Goal: Task Accomplishment & Management: Complete application form

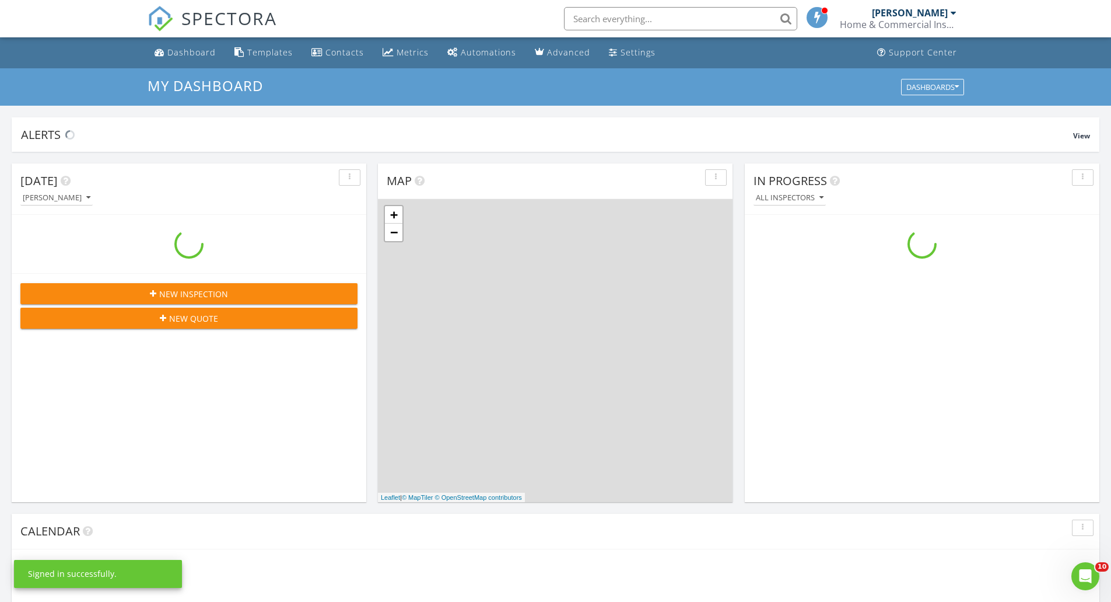
scroll to position [1080, 1130]
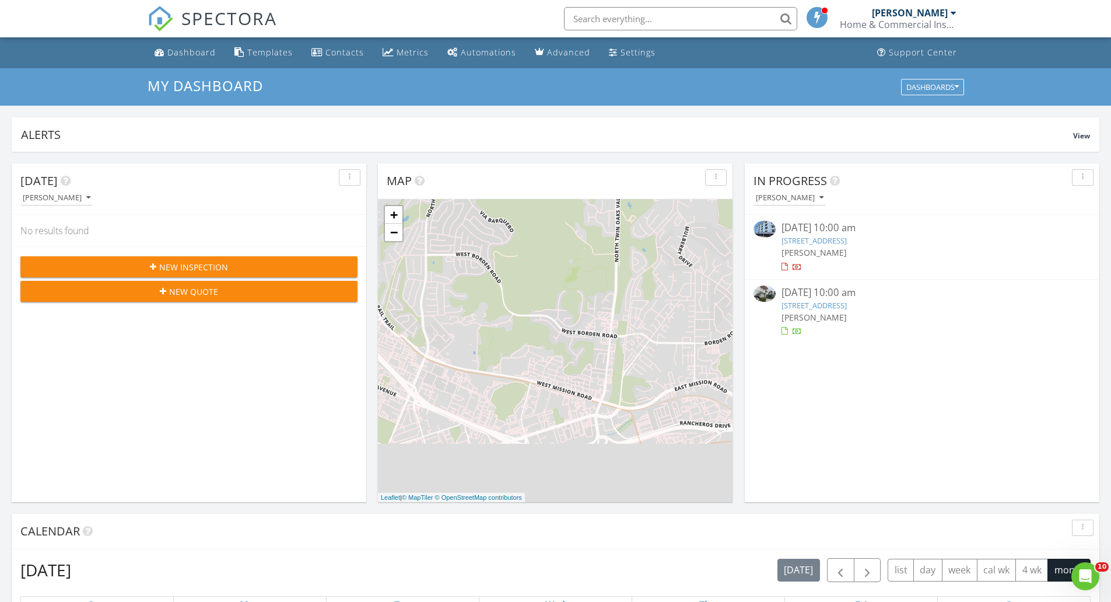
click at [209, 268] on span "New Inspection" at bounding box center [193, 267] width 69 height 12
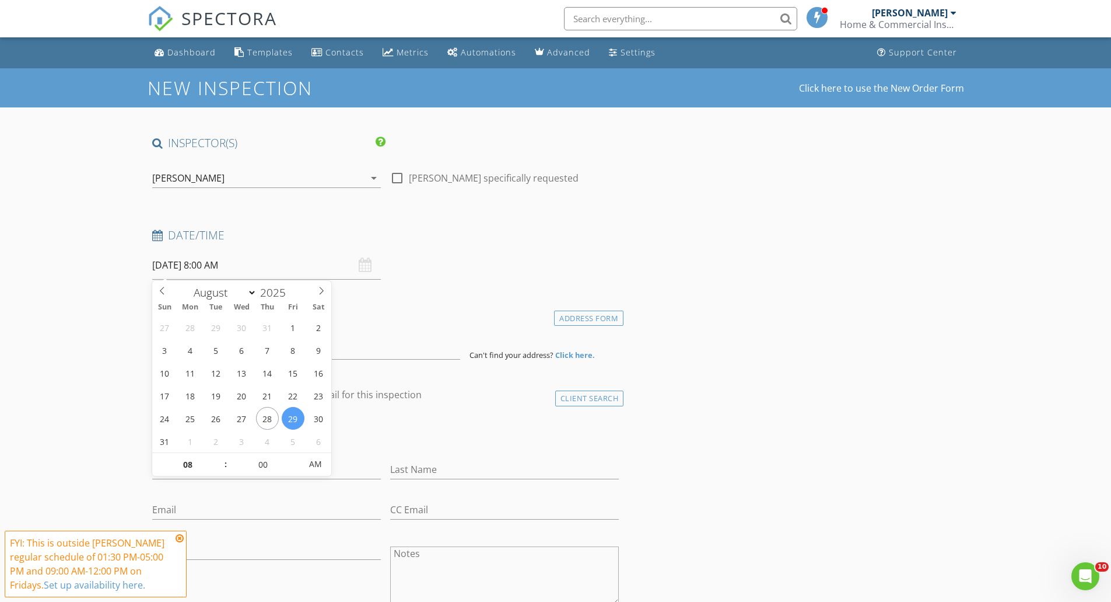
click at [209, 268] on input "[DATE] 8:00 AM" at bounding box center [266, 265] width 229 height 29
type input "[DATE] 8:00 AM"
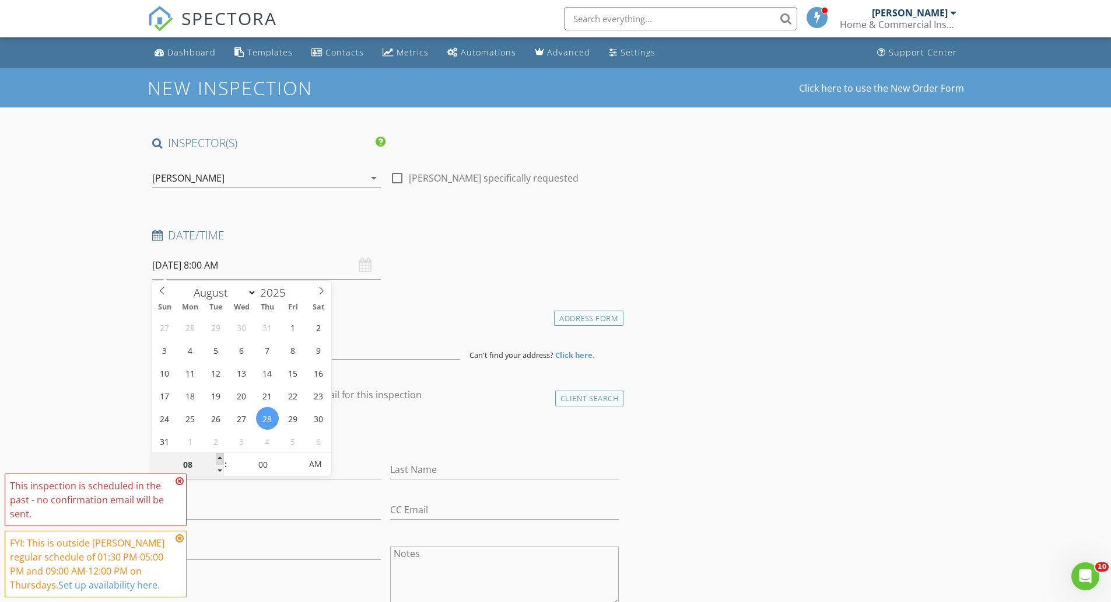
type input "09"
type input "[DATE] 9:00 AM"
click at [219, 459] on span at bounding box center [220, 459] width 8 height 12
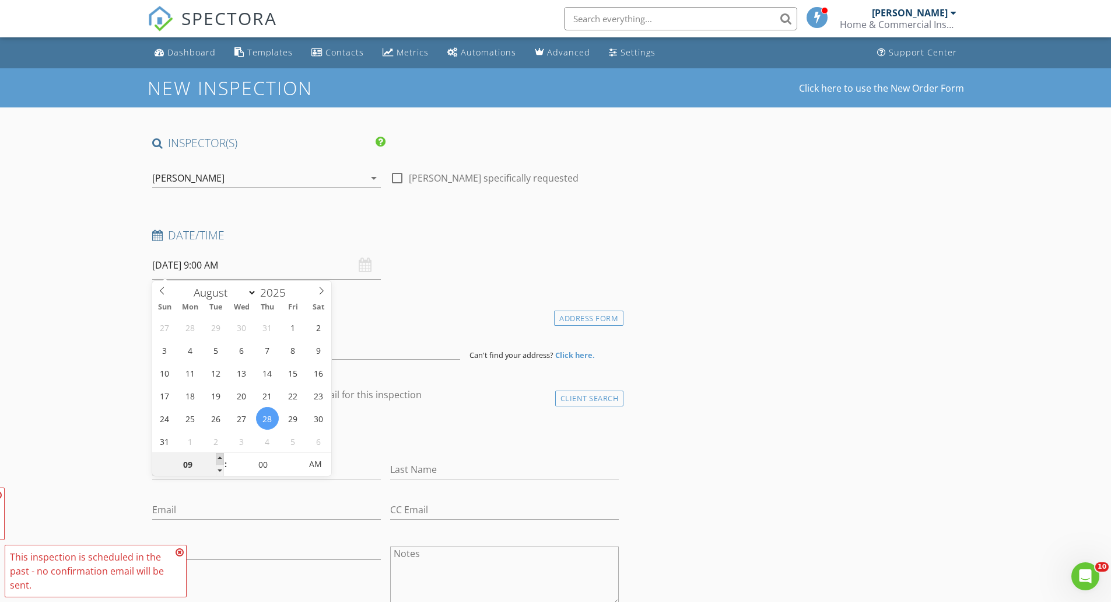
type input "10"
type input "[DATE] 10:00 AM"
click at [219, 459] on span at bounding box center [220, 459] width 8 height 12
type input "11"
type input "[DATE] 11:00 AM"
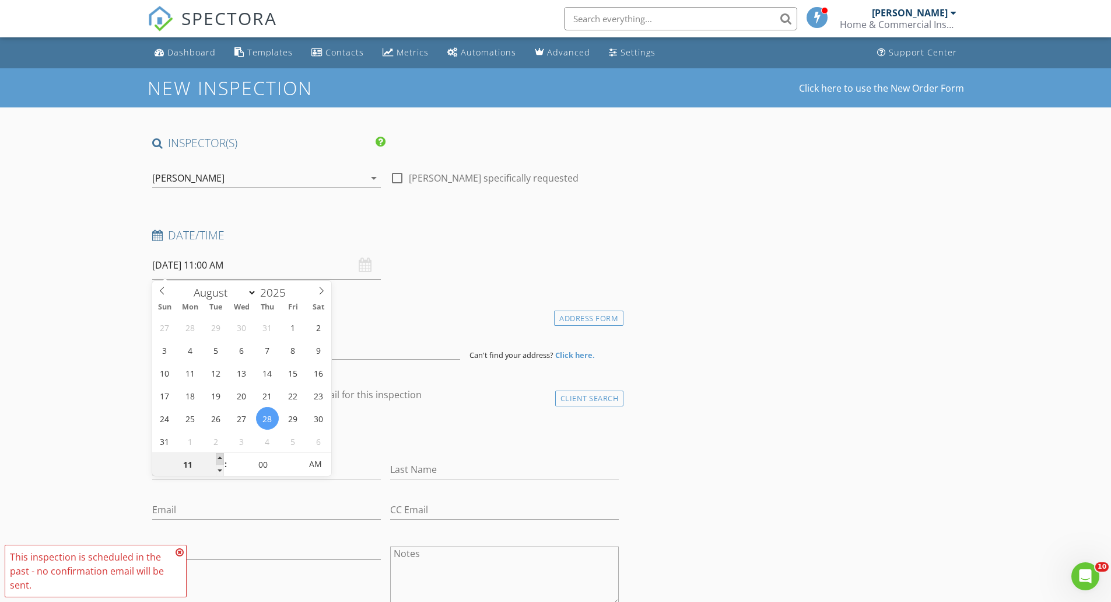
click at [219, 459] on span at bounding box center [220, 459] width 8 height 12
type input "12"
type input "[DATE] 12:00 PM"
click at [219, 459] on span at bounding box center [220, 459] width 8 height 12
type input "01"
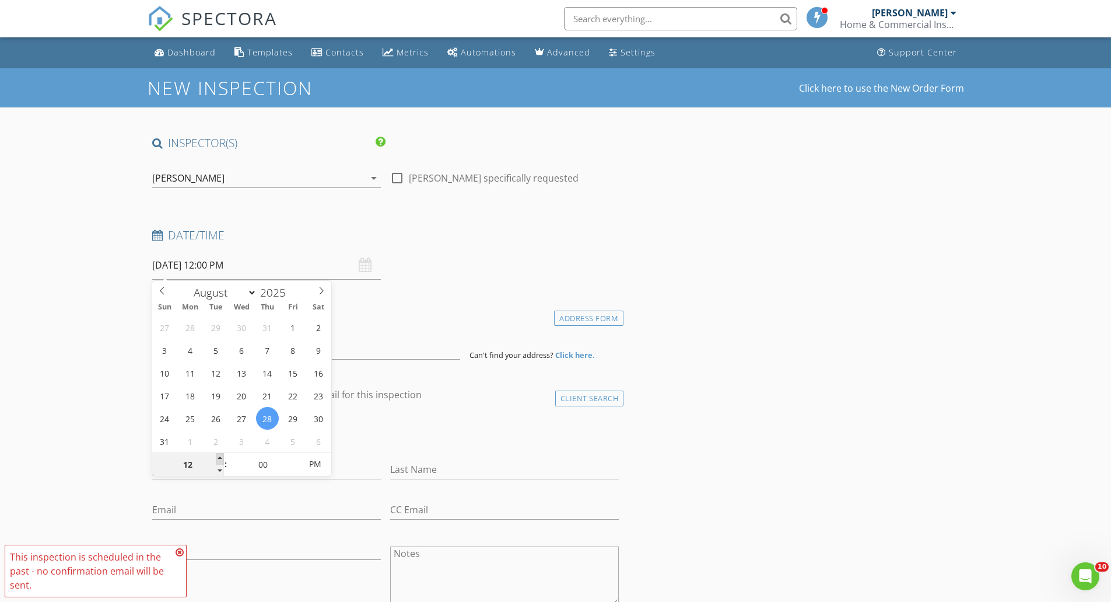
type input "[DATE] 1:00 PM"
click at [219, 459] on span at bounding box center [220, 459] width 8 height 12
type input "02"
type input "[DATE] 2:00 PM"
click at [220, 459] on span at bounding box center [220, 459] width 8 height 12
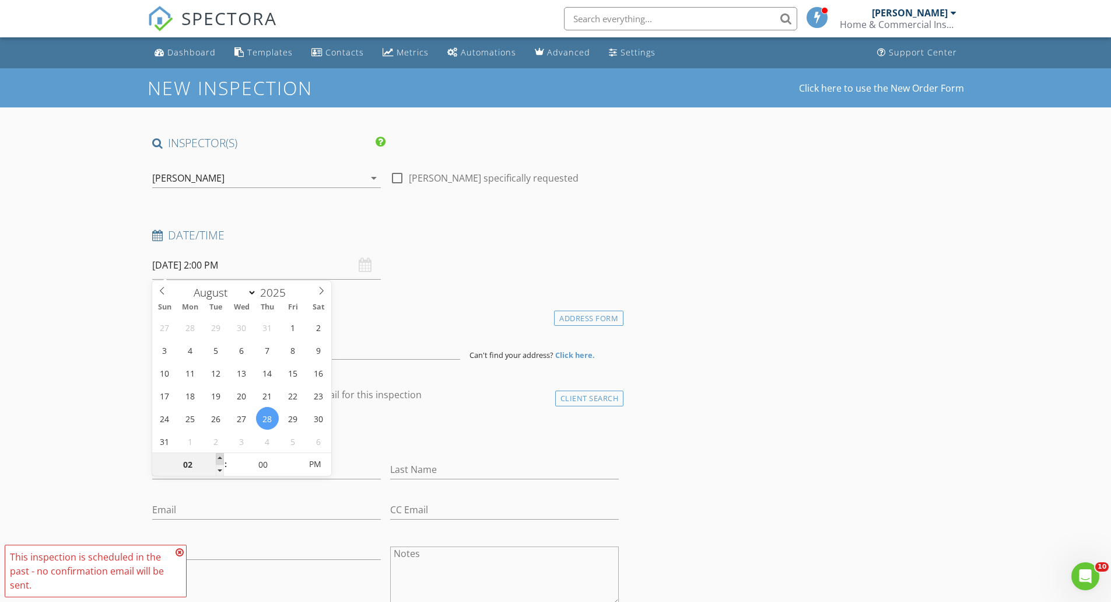
type input "03"
type input "[DATE] 3:00 PM"
click at [220, 459] on span at bounding box center [220, 459] width 8 height 12
type input "04"
type input "[DATE] 4:00 PM"
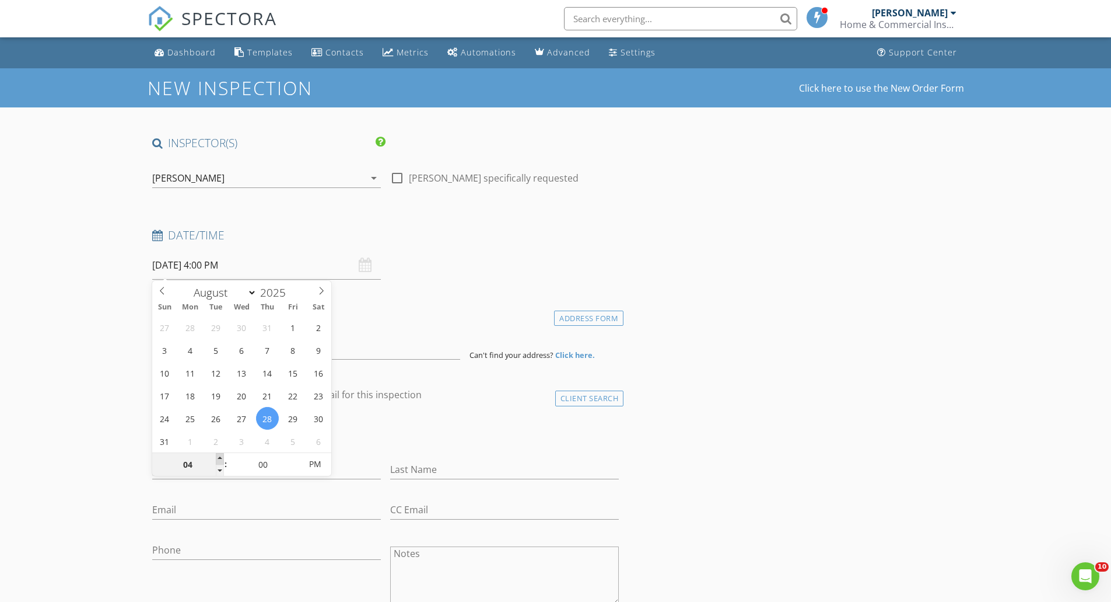
click at [220, 459] on span at bounding box center [220, 459] width 8 height 12
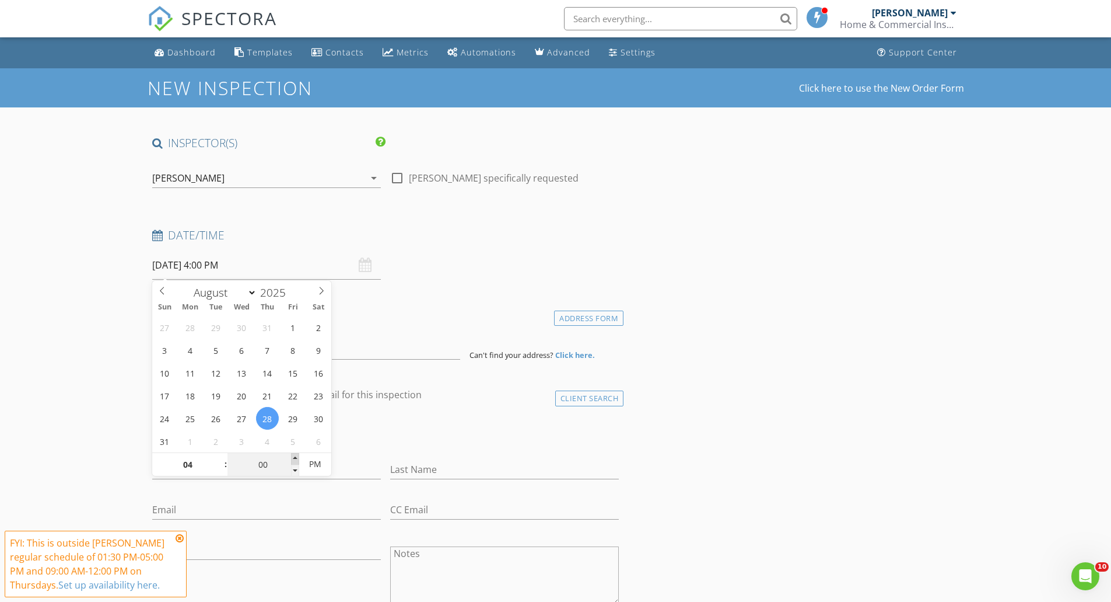
type input "05"
type input "[DATE] 4:05 PM"
click at [294, 456] on span at bounding box center [295, 459] width 8 height 12
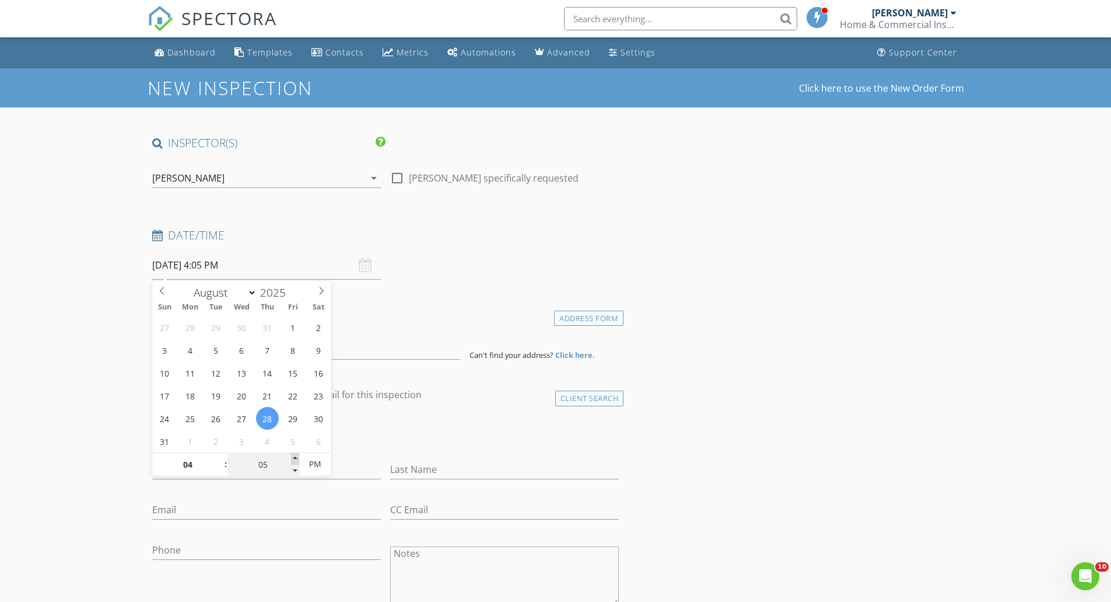
type input "10"
type input "[DATE] 4:10 PM"
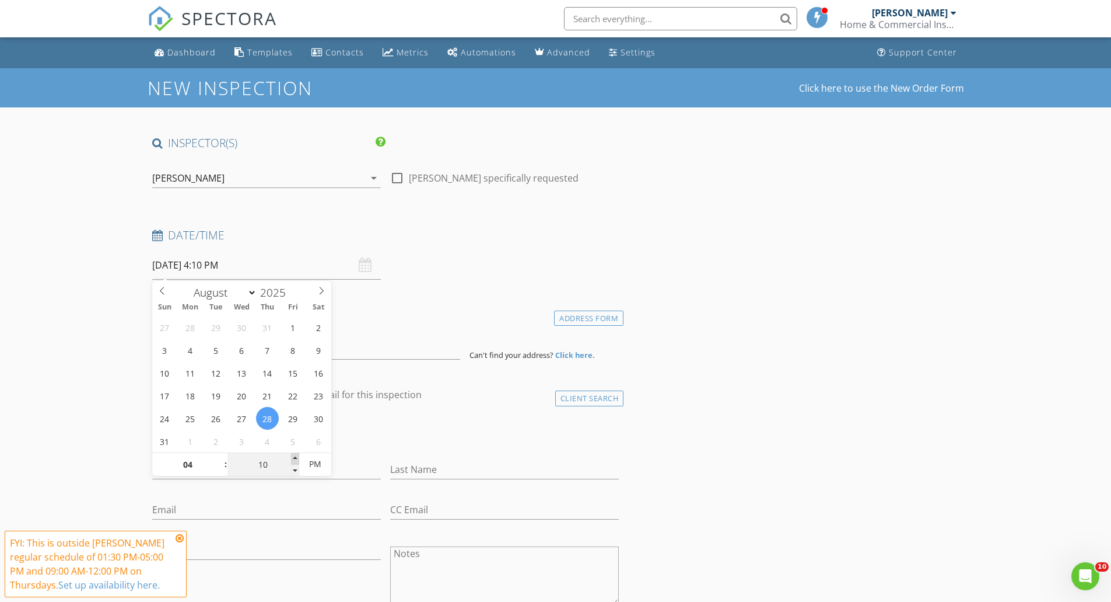
click at [294, 456] on span at bounding box center [295, 459] width 8 height 12
type input "15"
type input "[DATE] 4:15 PM"
click at [294, 456] on span at bounding box center [295, 459] width 8 height 12
type input "20"
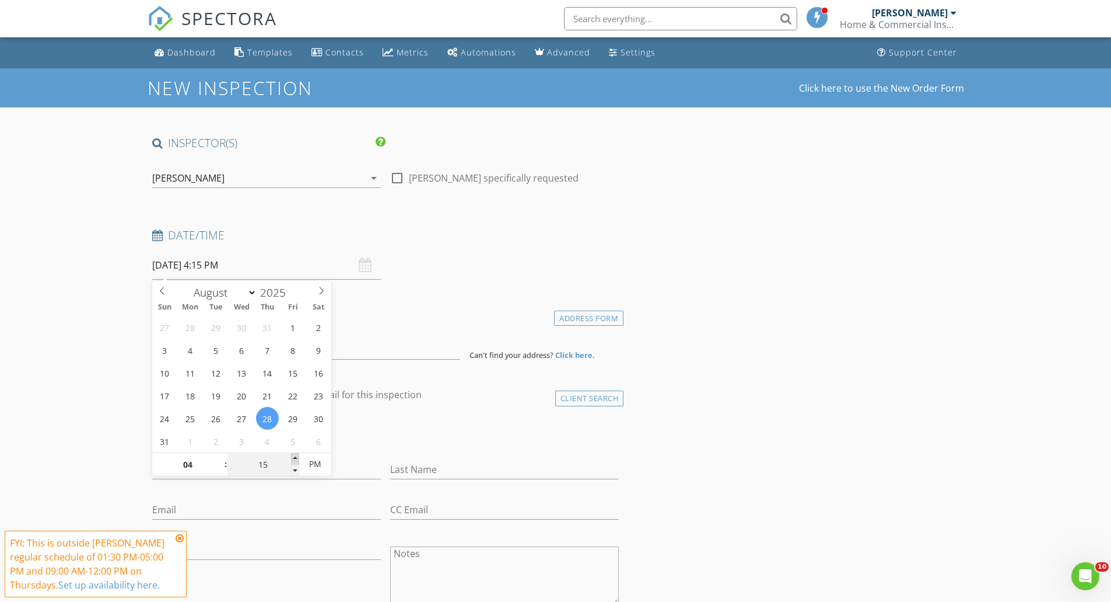
type input "[DATE] 4:20 PM"
click at [294, 456] on span at bounding box center [295, 459] width 8 height 12
type input "25"
type input "[DATE] 4:25 PM"
click at [294, 456] on span at bounding box center [295, 459] width 8 height 12
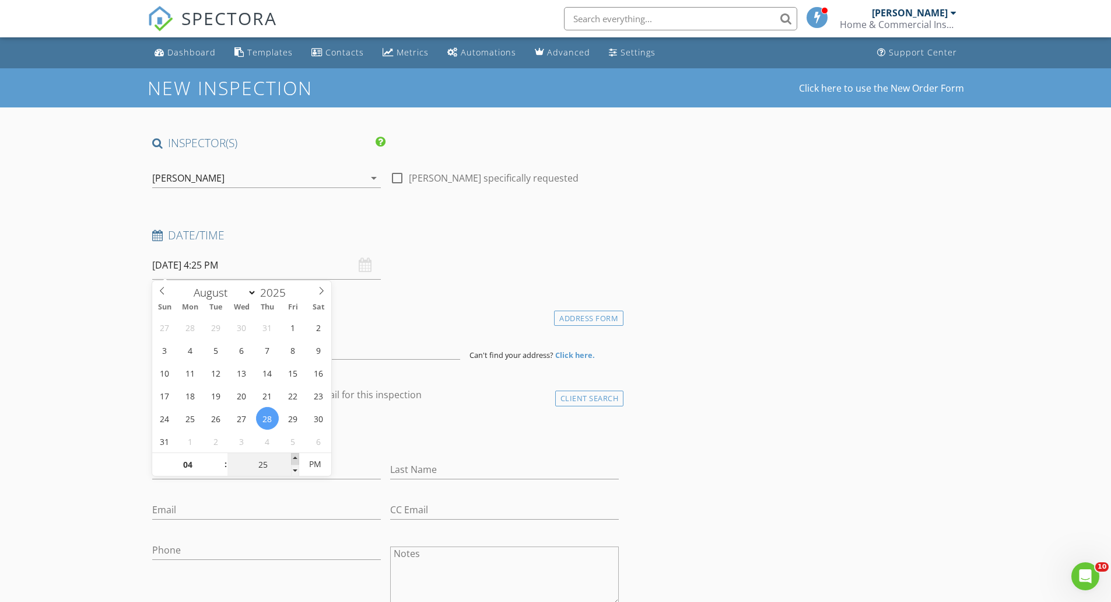
type input "30"
type input "[DATE] 4:30 PM"
click at [294, 456] on span at bounding box center [295, 459] width 8 height 12
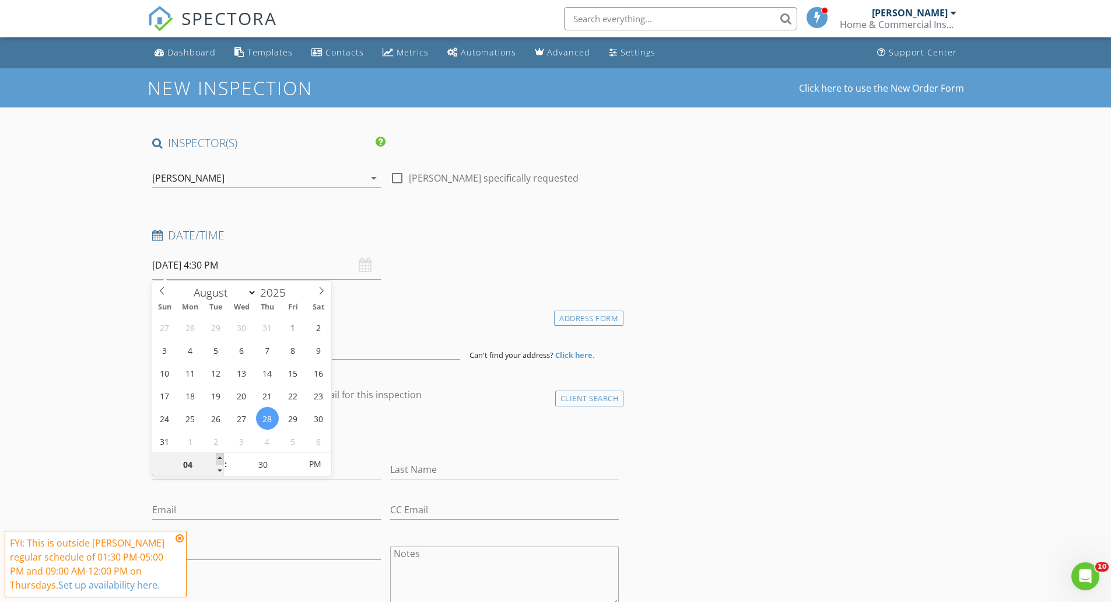
type input "05"
type input "[DATE] 5:30 PM"
click at [221, 456] on span at bounding box center [220, 459] width 8 height 12
type input "06"
type input "[DATE] 6:30 PM"
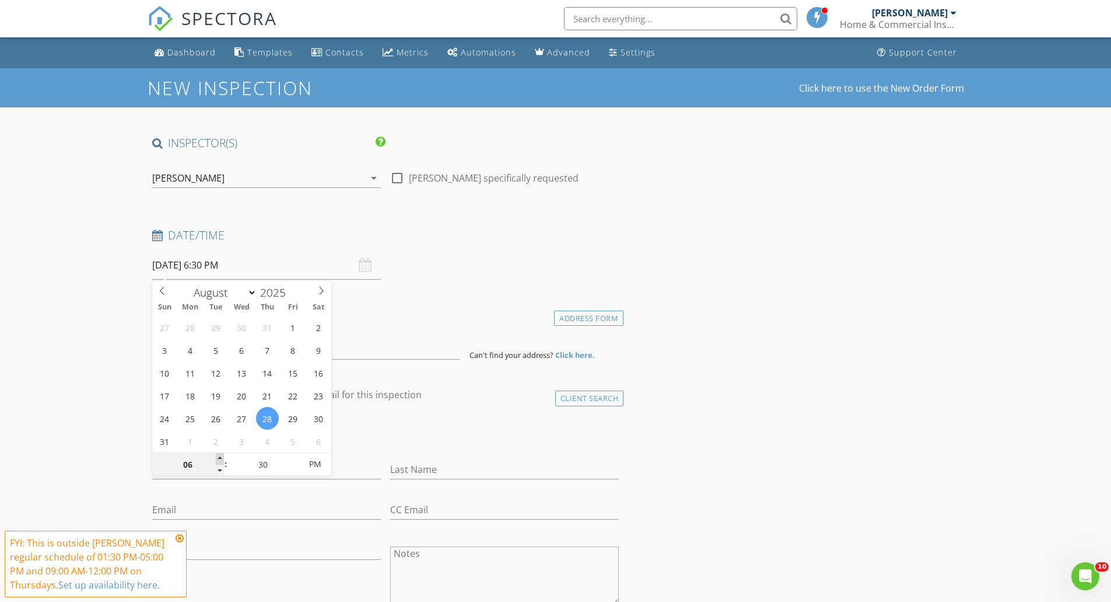
click at [221, 456] on span at bounding box center [220, 459] width 8 height 12
type input "05"
type input "[DATE] 5:30 PM"
click at [219, 471] on span at bounding box center [220, 470] width 8 height 12
type input "04"
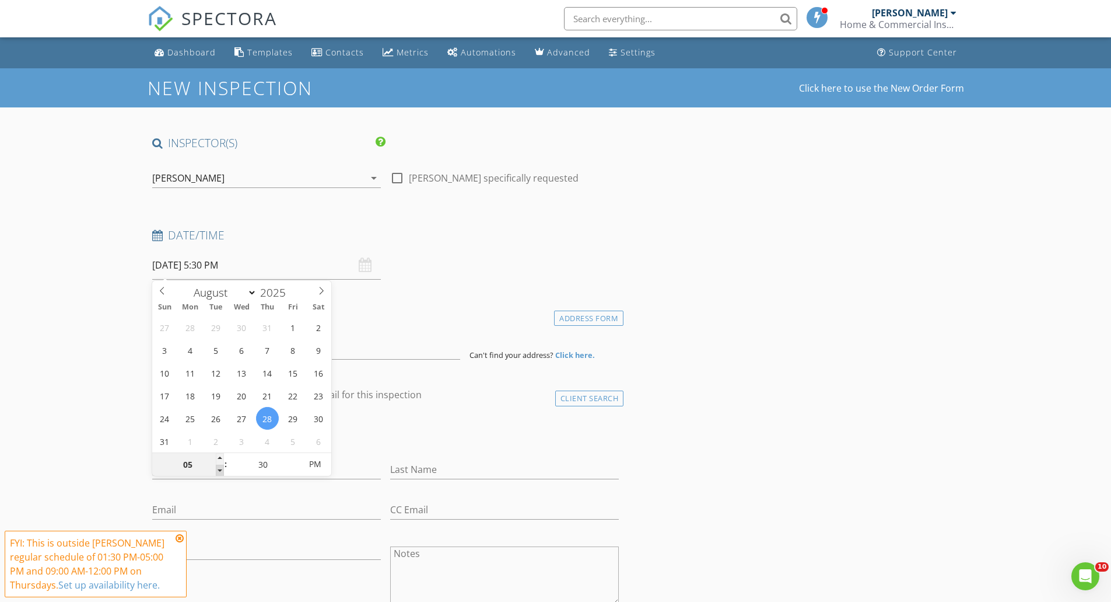
type input "[DATE] 4:30 PM"
click at [219, 471] on span at bounding box center [220, 470] width 8 height 12
type input "03"
type input "[DATE] 3:30 PM"
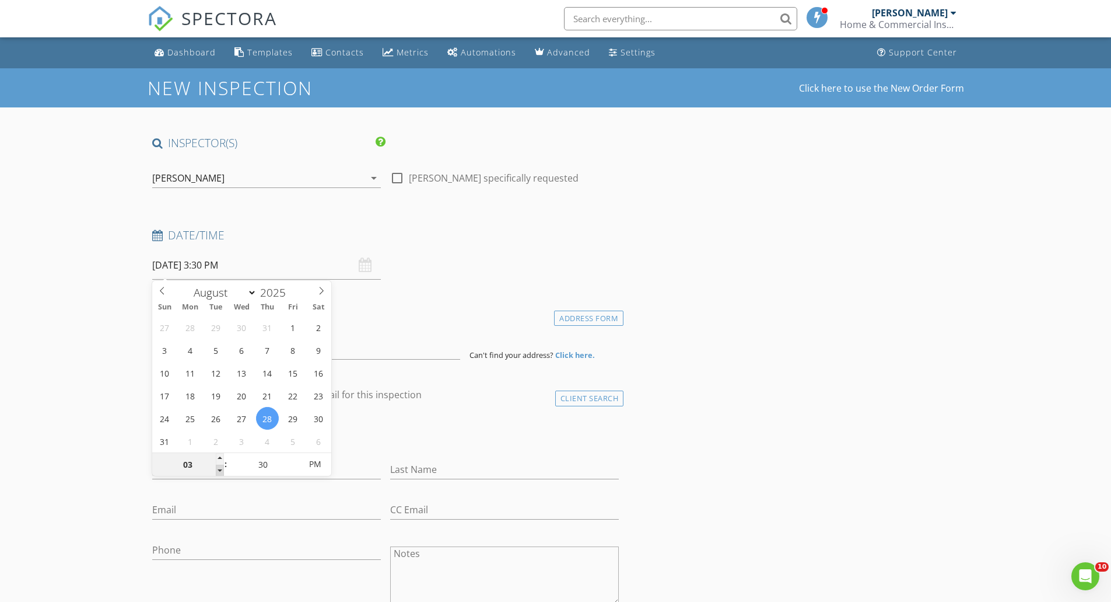
click at [219, 471] on span at bounding box center [220, 470] width 8 height 12
type input "02"
type input "[DATE] 2:30 PM"
click at [219, 471] on span at bounding box center [220, 470] width 8 height 12
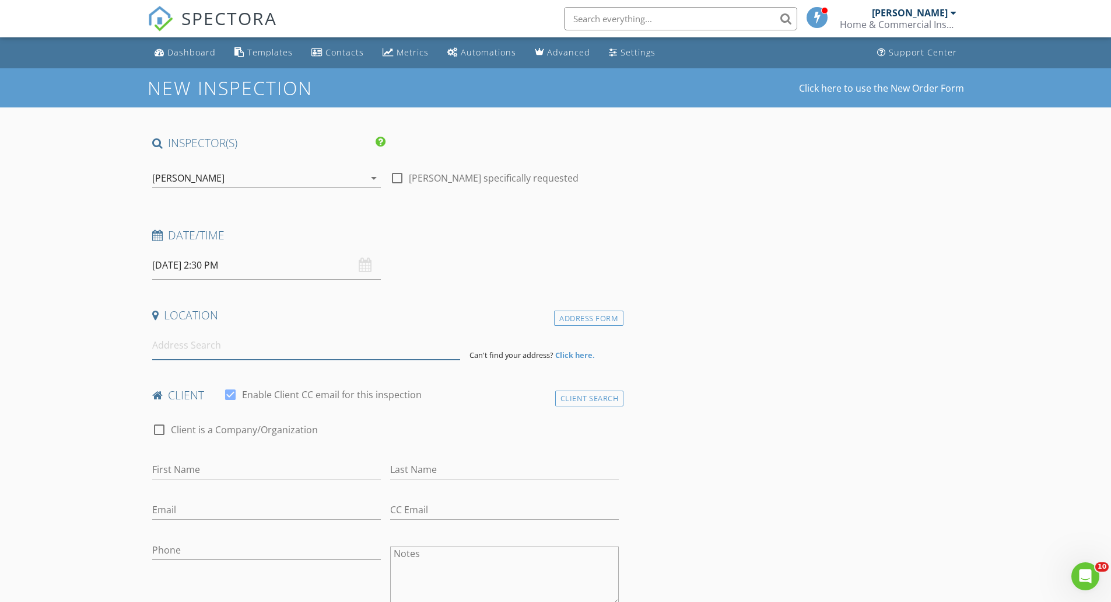
click at [230, 349] on input at bounding box center [306, 345] width 308 height 29
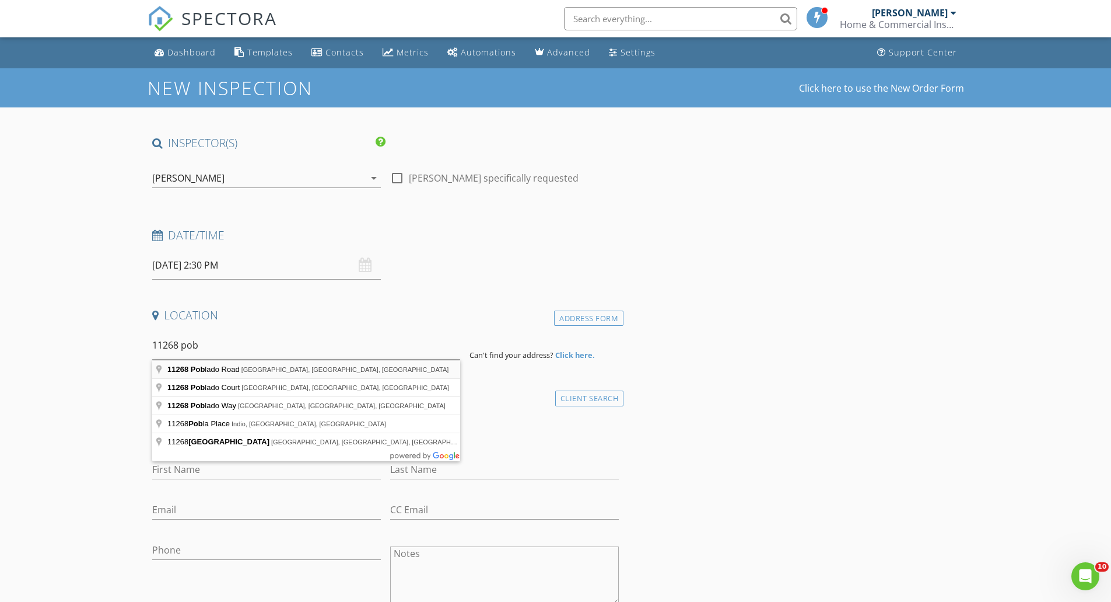
type input "[STREET_ADDRESS]"
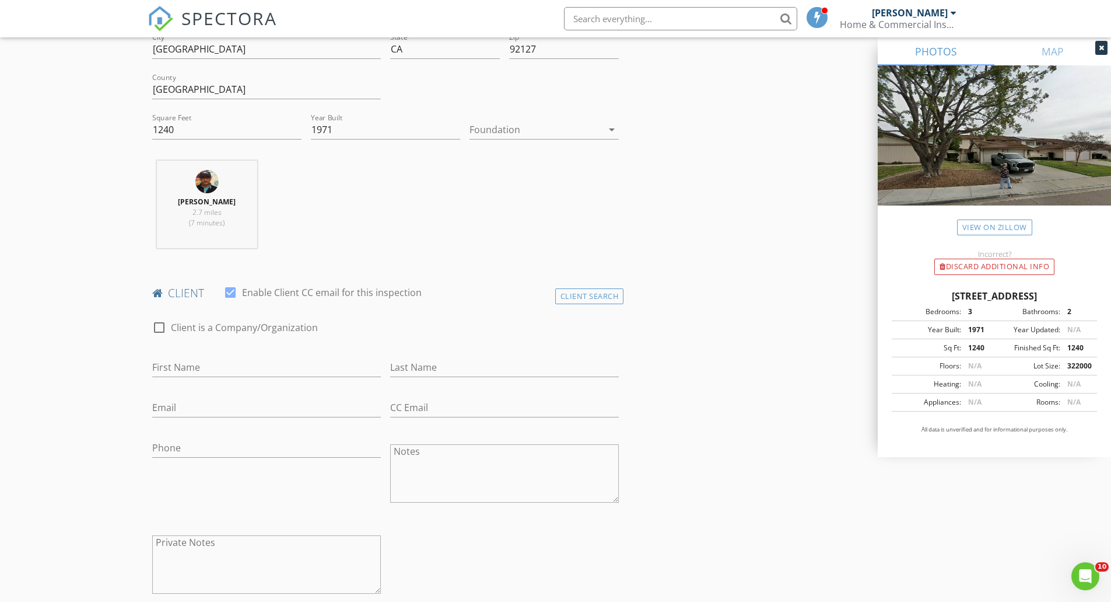
scroll to position [350, 0]
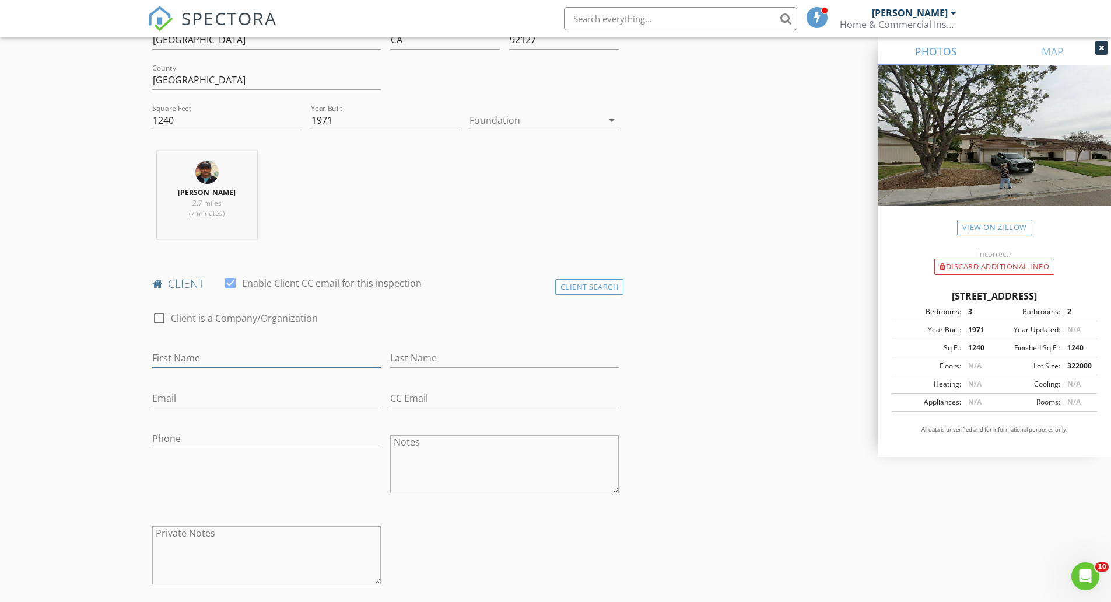
click at [278, 359] on input "First Name" at bounding box center [266, 357] width 229 height 19
type input "[PERSON_NAME]"
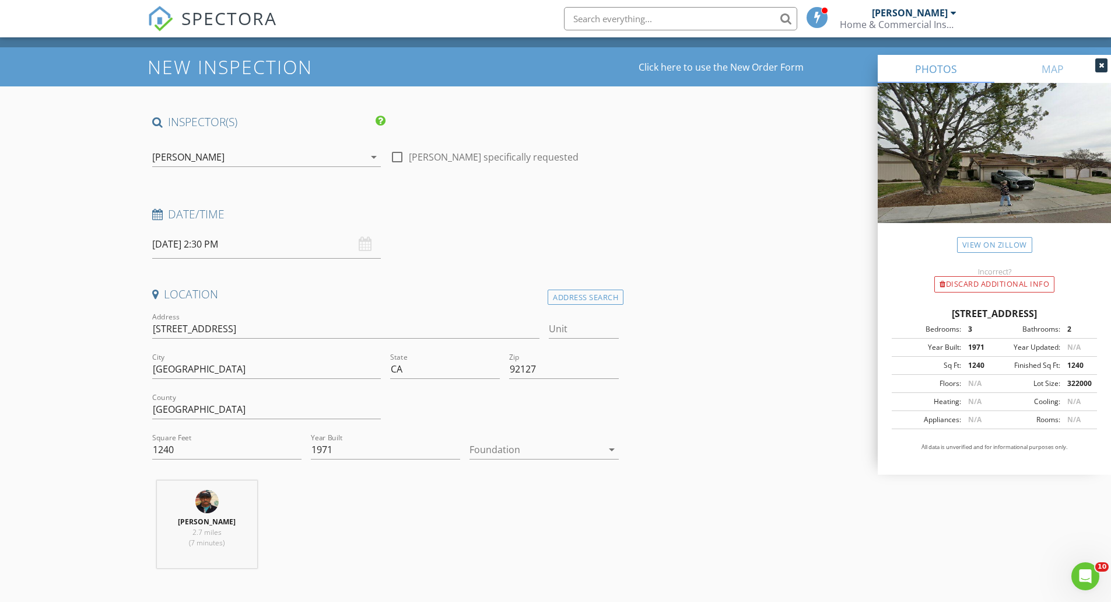
scroll to position [0, 0]
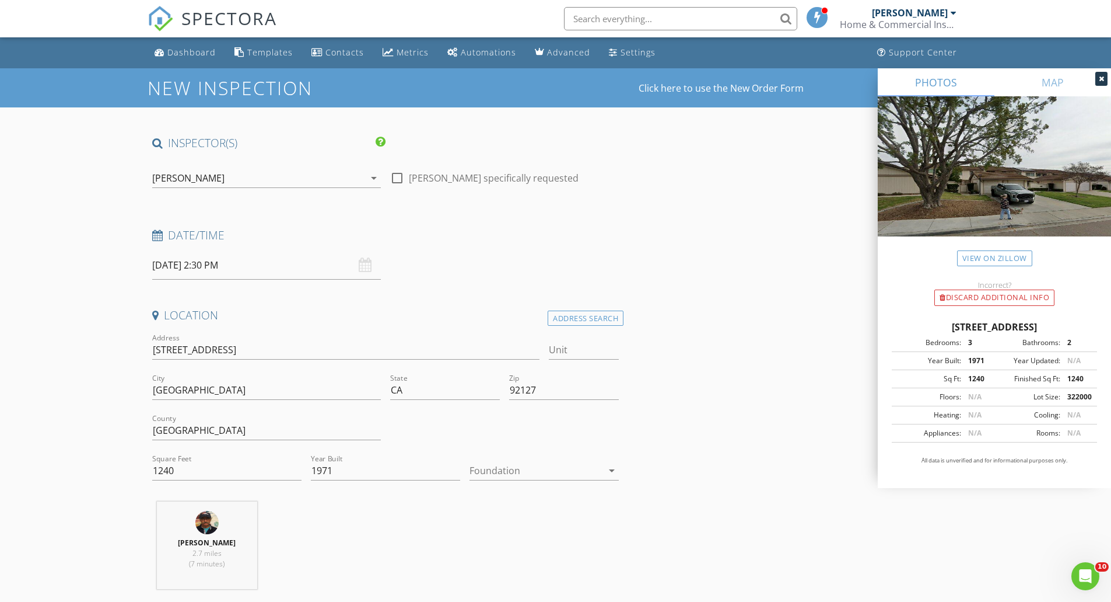
type input "[PERSON_NAME]"
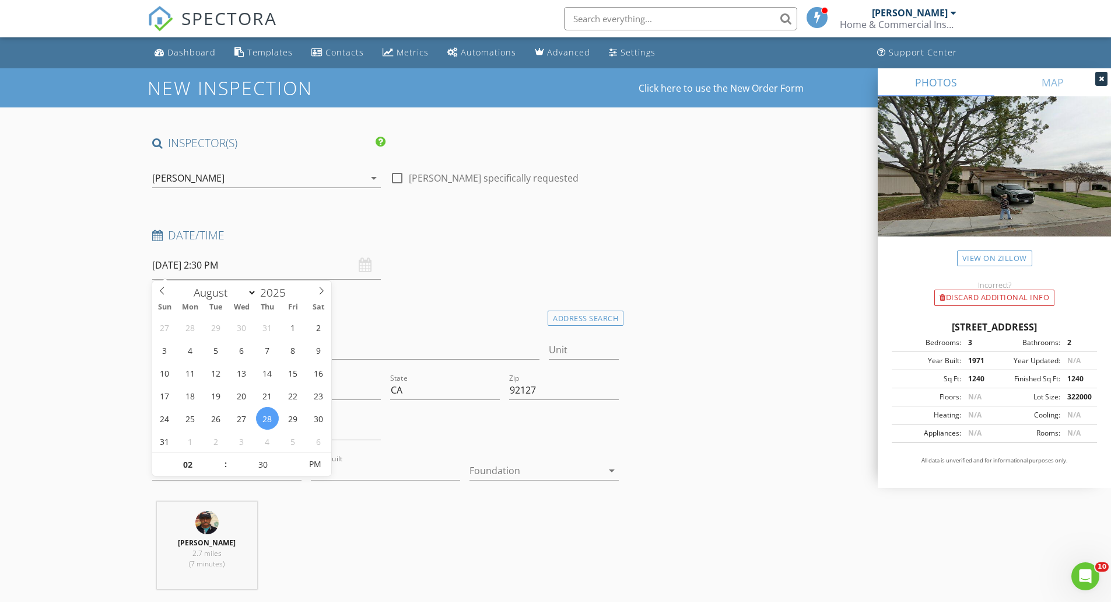
click at [230, 270] on input "[DATE] 2:30 PM" at bounding box center [266, 265] width 229 height 29
type input "01"
type input "[DATE] 1:30 PM"
click at [221, 468] on span at bounding box center [220, 470] width 8 height 12
type input "12"
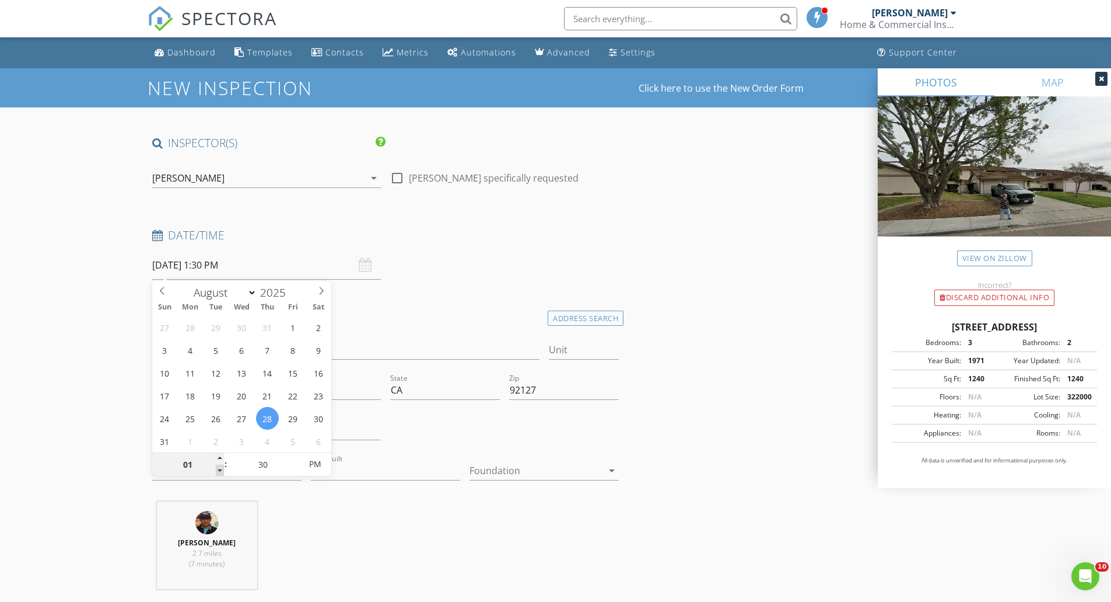
type input "[DATE] 12:30 PM"
click at [221, 468] on span at bounding box center [220, 470] width 8 height 12
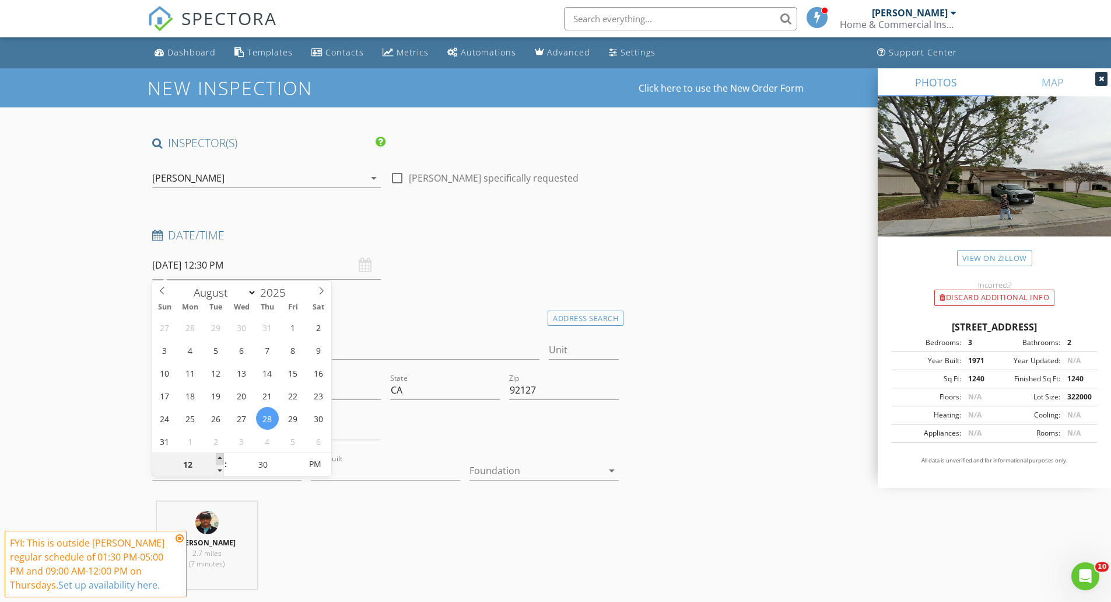
type input "01"
type input "[DATE] 1:30 PM"
click at [223, 457] on span at bounding box center [220, 459] width 8 height 12
type input "02"
type input "[DATE] 2:30 PM"
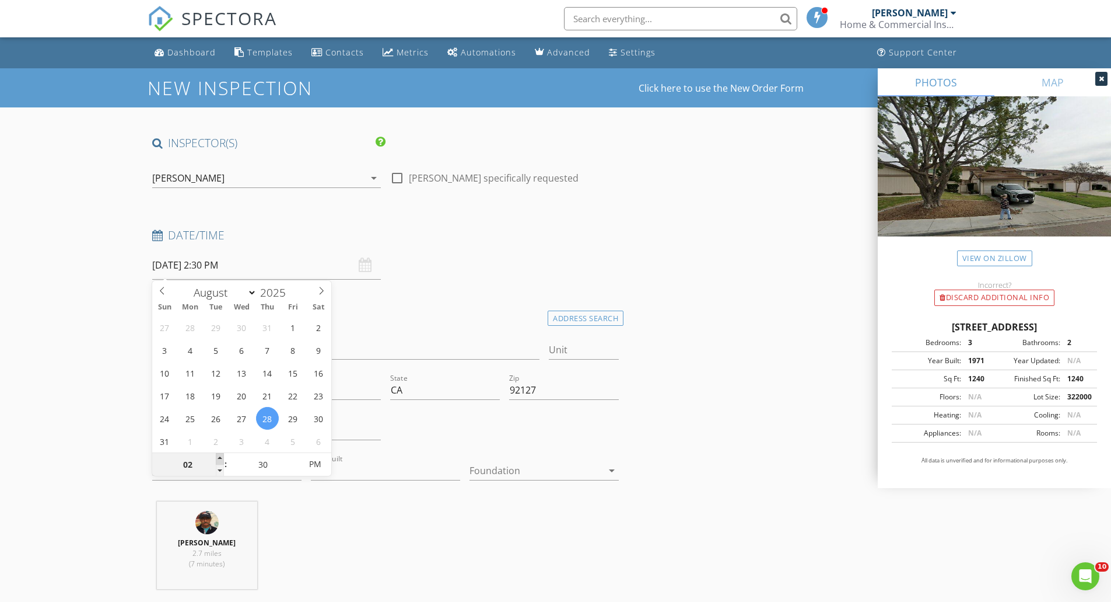
click at [223, 457] on span at bounding box center [220, 459] width 8 height 12
type input "03"
type input "[DATE] 3:30 PM"
click at [223, 457] on span at bounding box center [220, 459] width 8 height 12
type input "04"
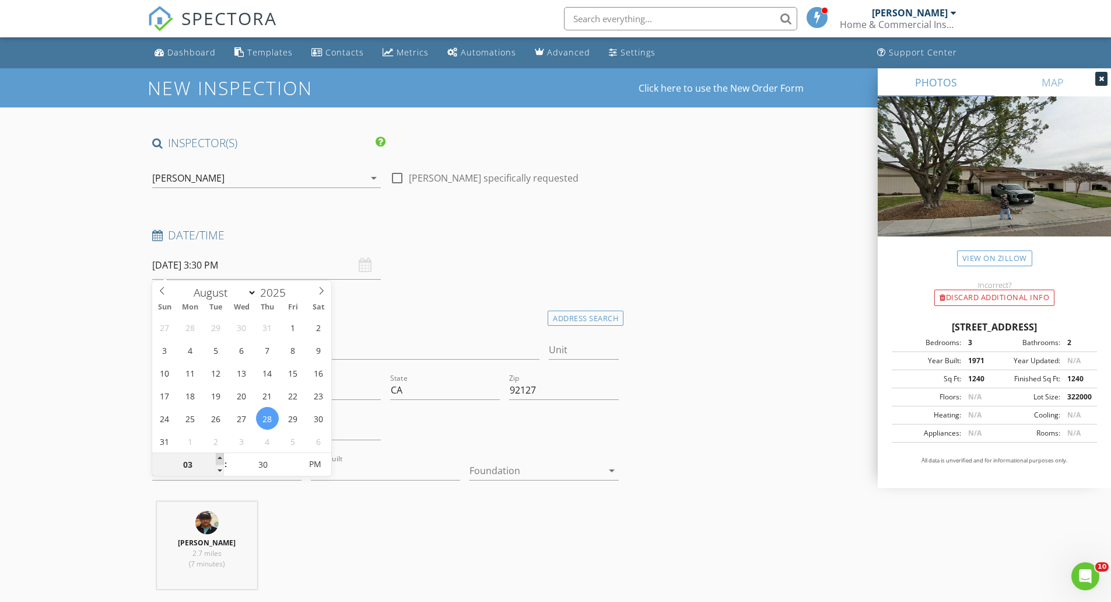
type input "[DATE] 4:30 PM"
click at [223, 457] on span at bounding box center [220, 459] width 8 height 12
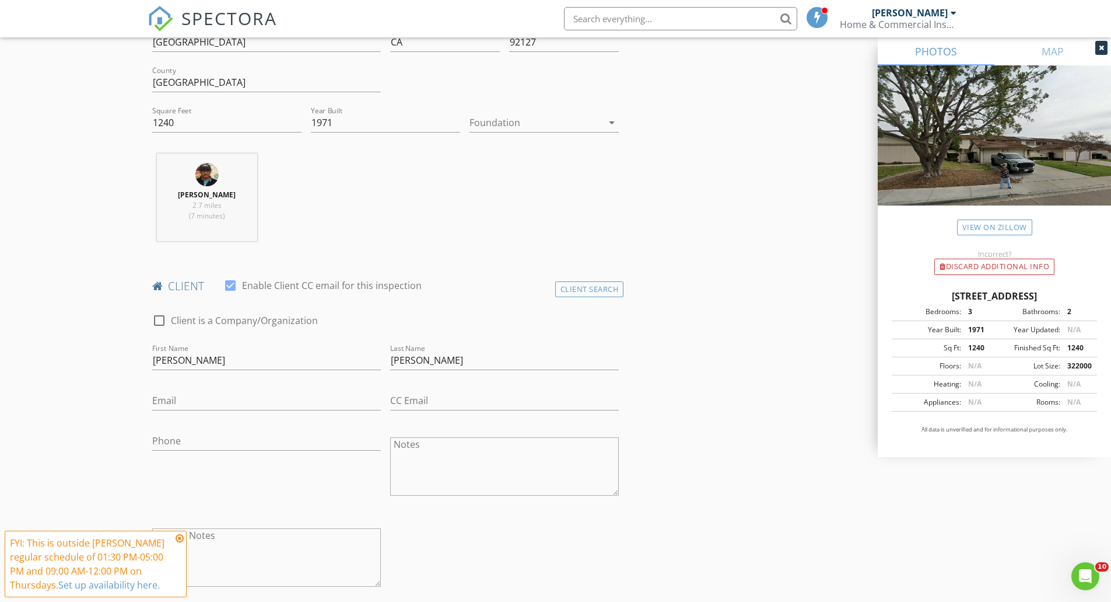
scroll to position [350, 0]
click at [259, 387] on div "Email" at bounding box center [266, 401] width 229 height 38
click at [227, 401] on input "Email" at bounding box center [266, 398] width 229 height 19
type input "[EMAIL_ADDRESS][DOMAIN_NAME]"
click at [202, 435] on input "Phone" at bounding box center [266, 438] width 229 height 19
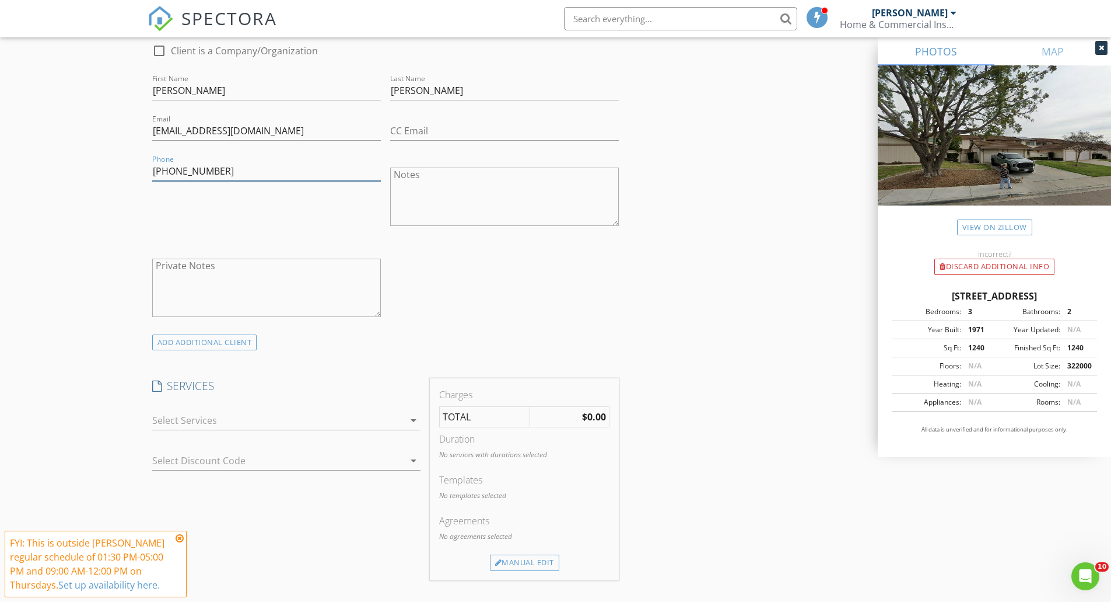
scroll to position [642, 0]
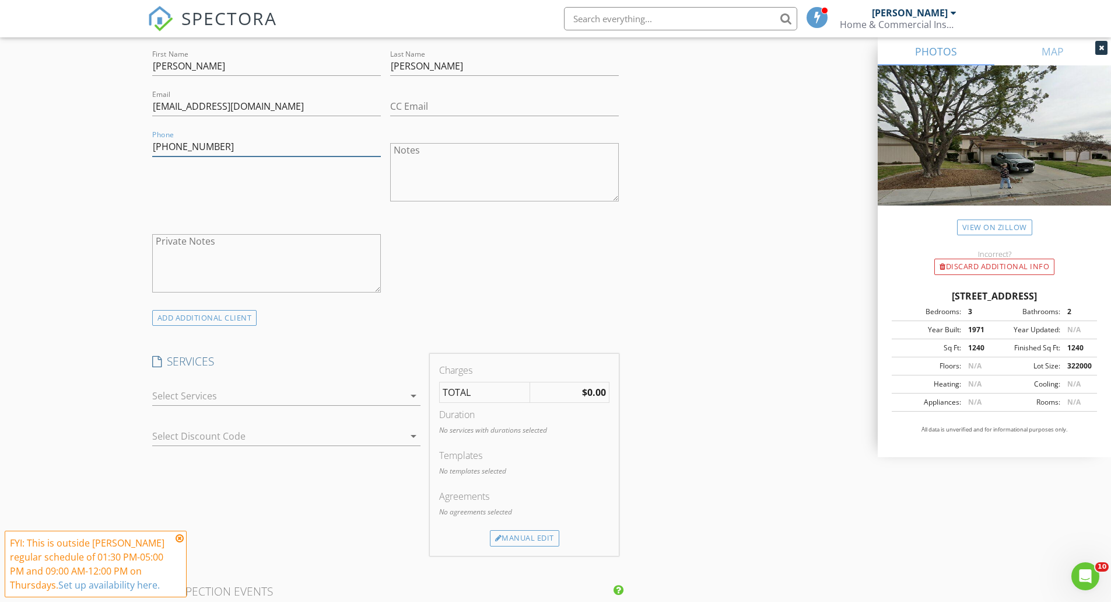
type input "[PHONE_NUMBER]"
click at [275, 398] on div at bounding box center [278, 395] width 252 height 19
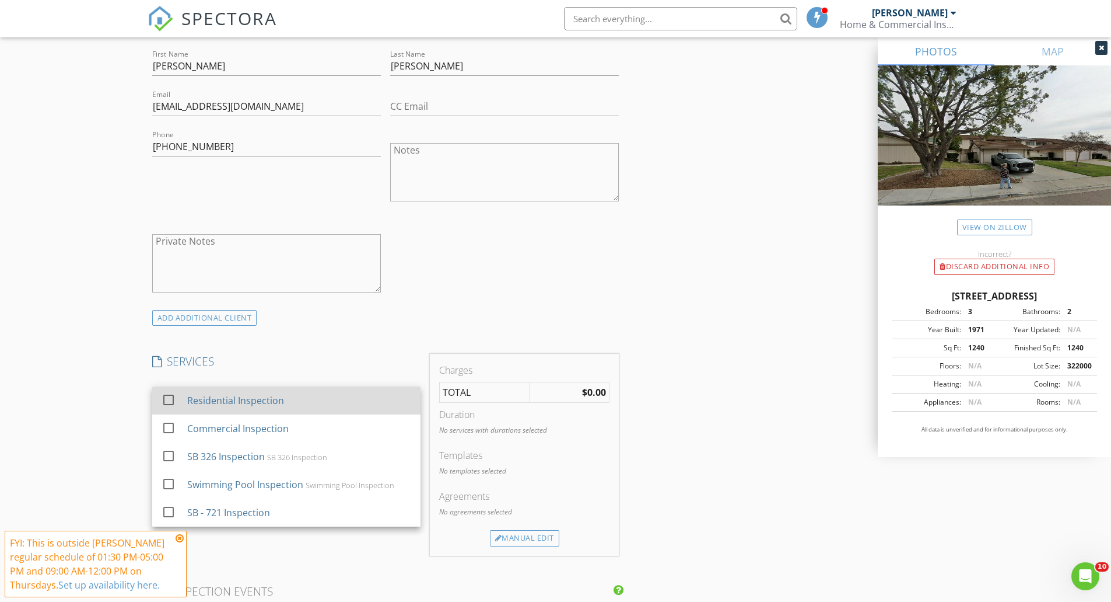
click at [170, 400] on div at bounding box center [169, 400] width 20 height 20
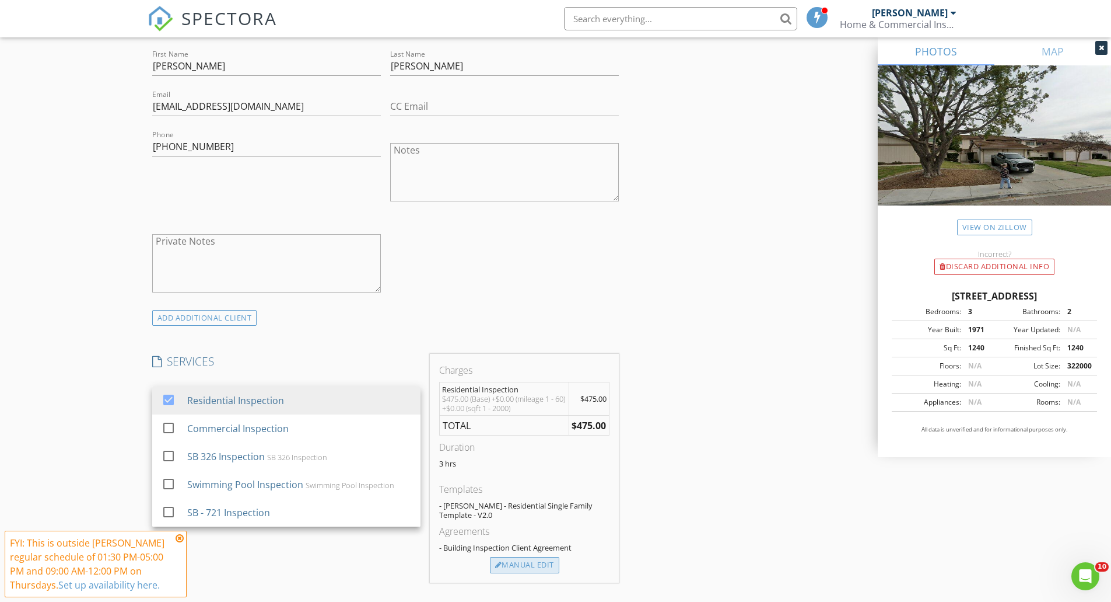
click at [532, 564] on div "Manual Edit" at bounding box center [524, 565] width 69 height 16
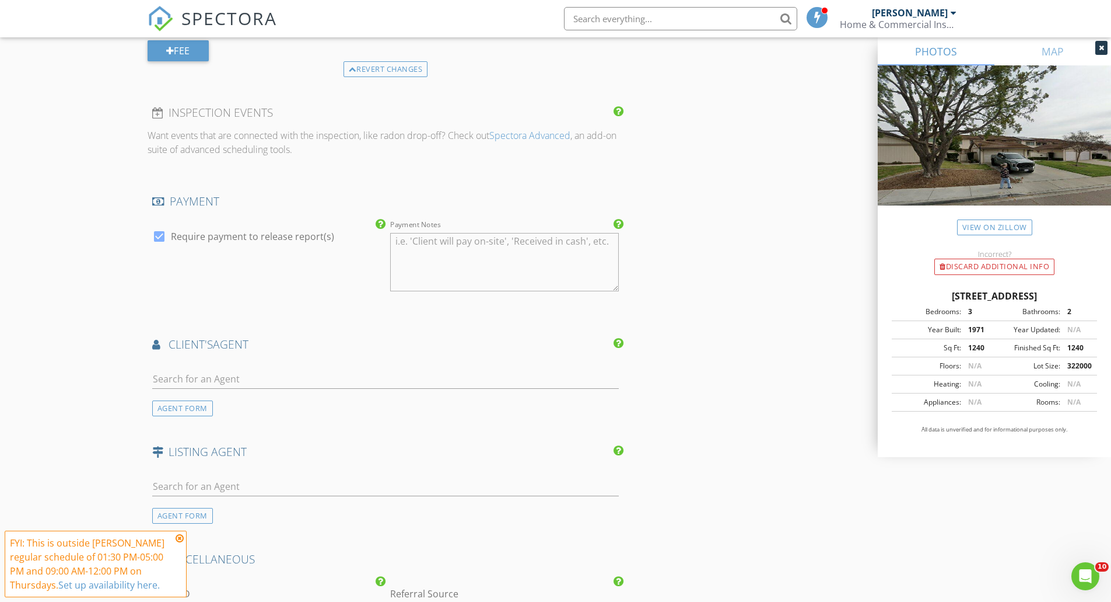
scroll to position [1284, 0]
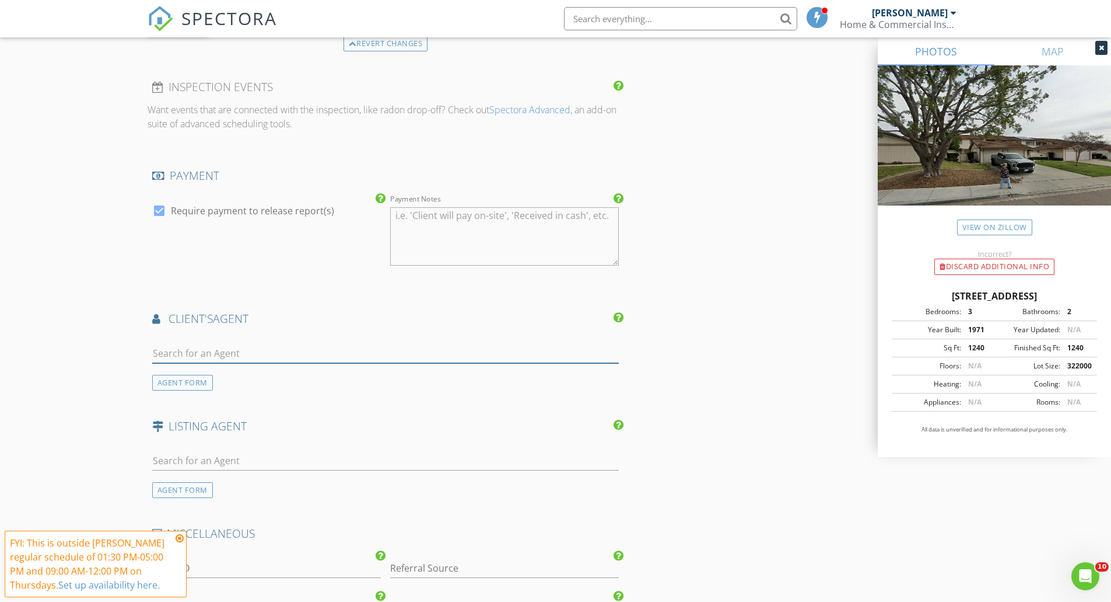
click at [240, 351] on input "text" at bounding box center [385, 353] width 467 height 19
type input "[PERSON_NAME]"
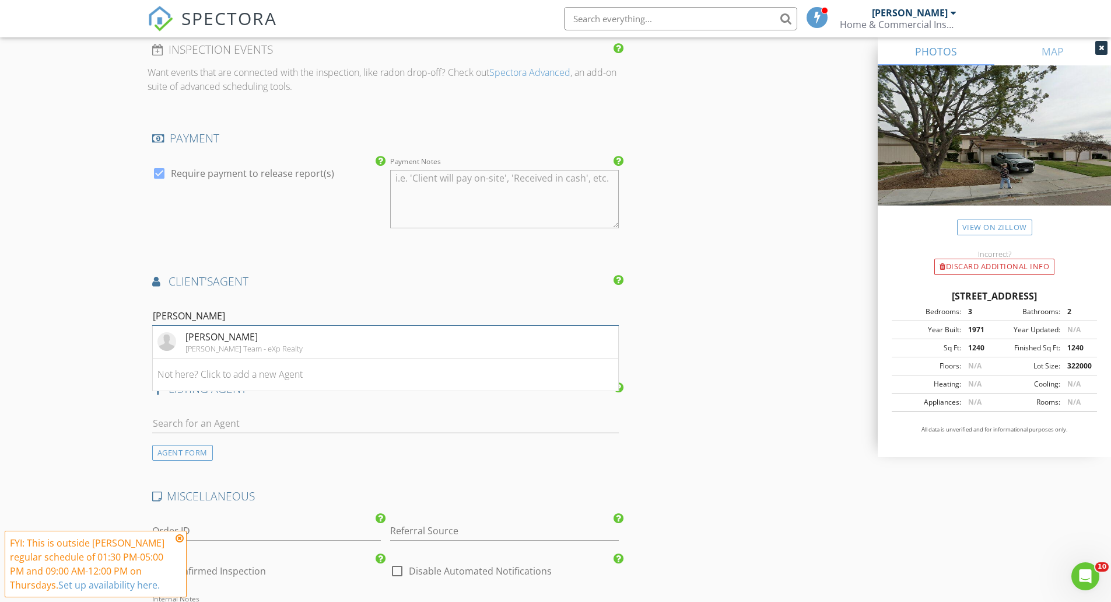
scroll to position [1342, 0]
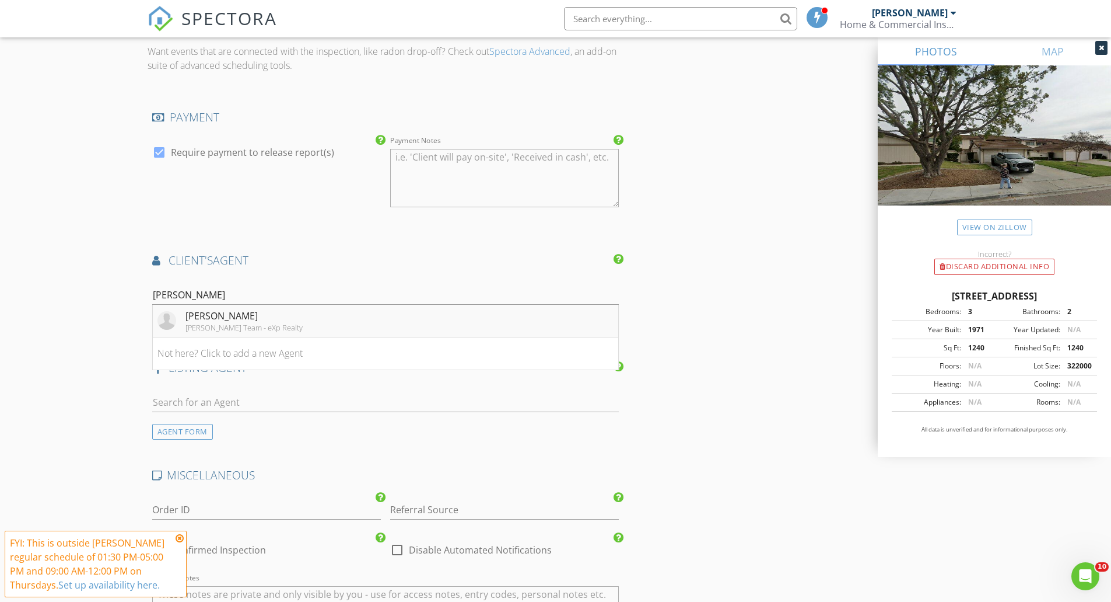
click at [213, 323] on div "[PERSON_NAME] Team - eXp Realty" at bounding box center [244, 327] width 117 height 9
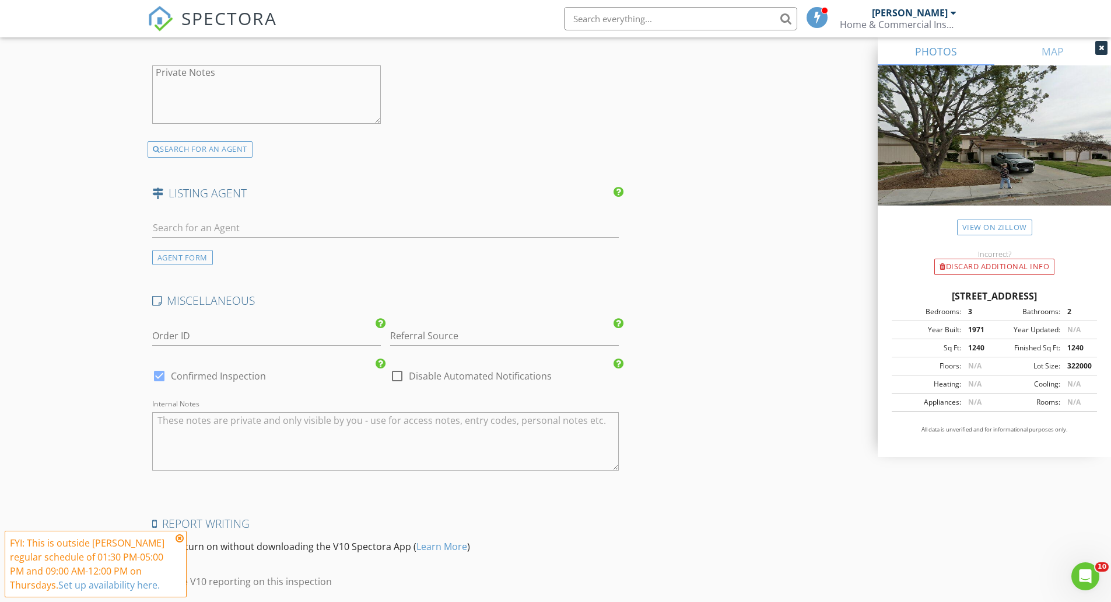
scroll to position [1879, 0]
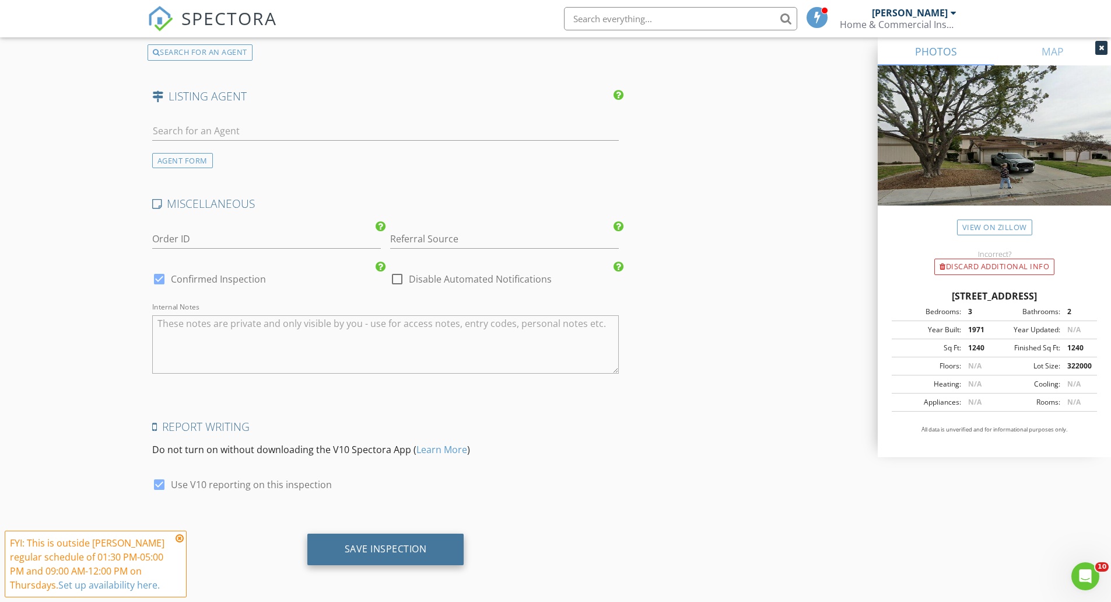
click at [371, 547] on div "Save Inspection" at bounding box center [386, 549] width 82 height 12
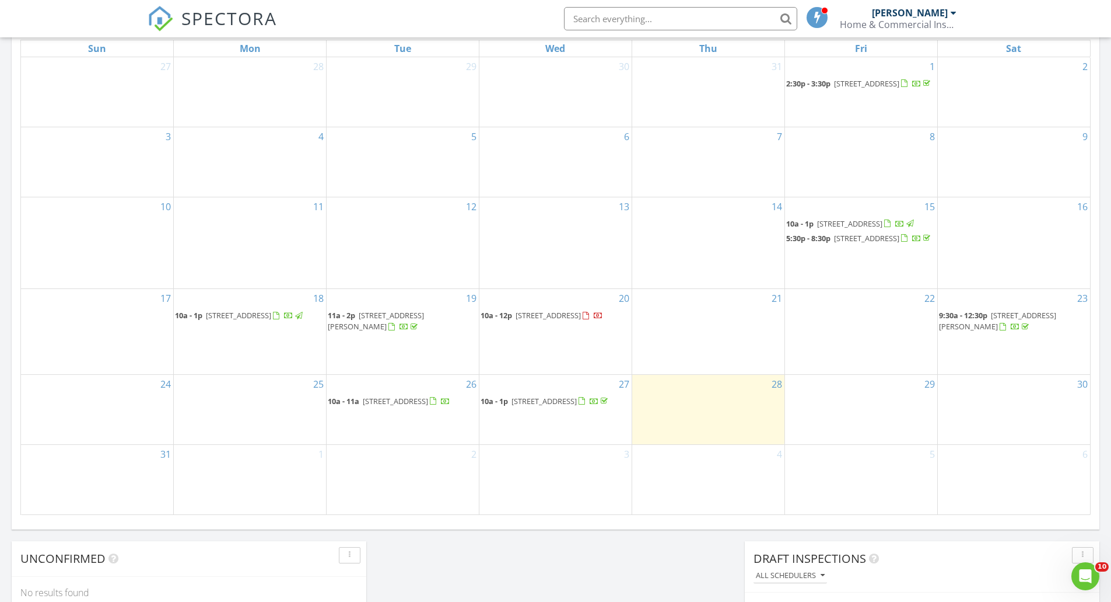
scroll to position [583, 0]
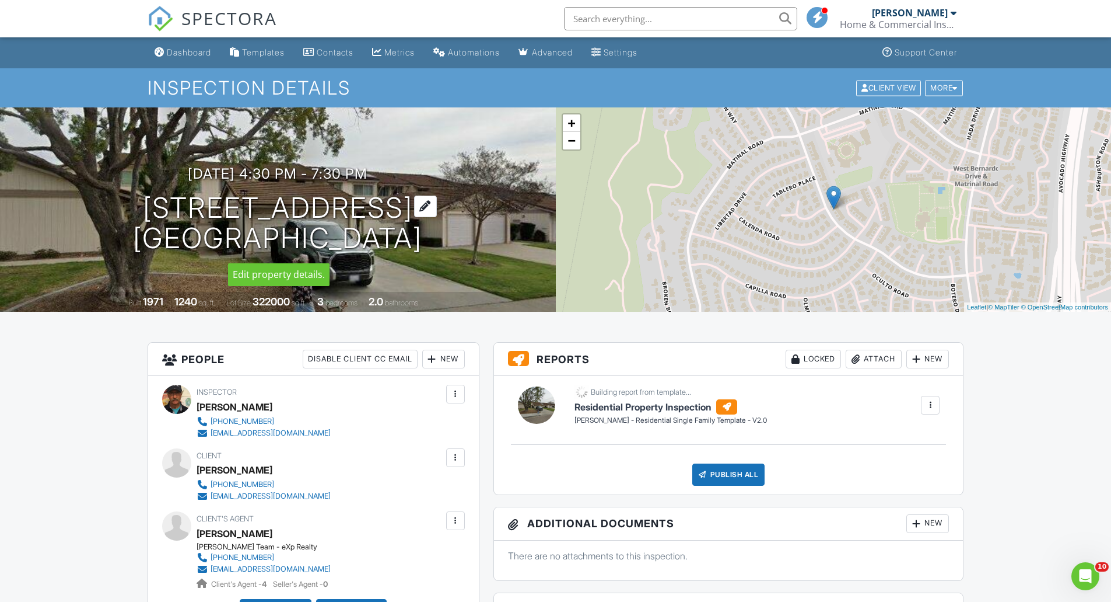
drag, startPoint x: 408, startPoint y: 206, endPoint x: 151, endPoint y: 198, distance: 258.0
click at [151, 198] on h1 "11268 Poblado Rd San Diego, CA 92127" at bounding box center [277, 224] width 289 height 62
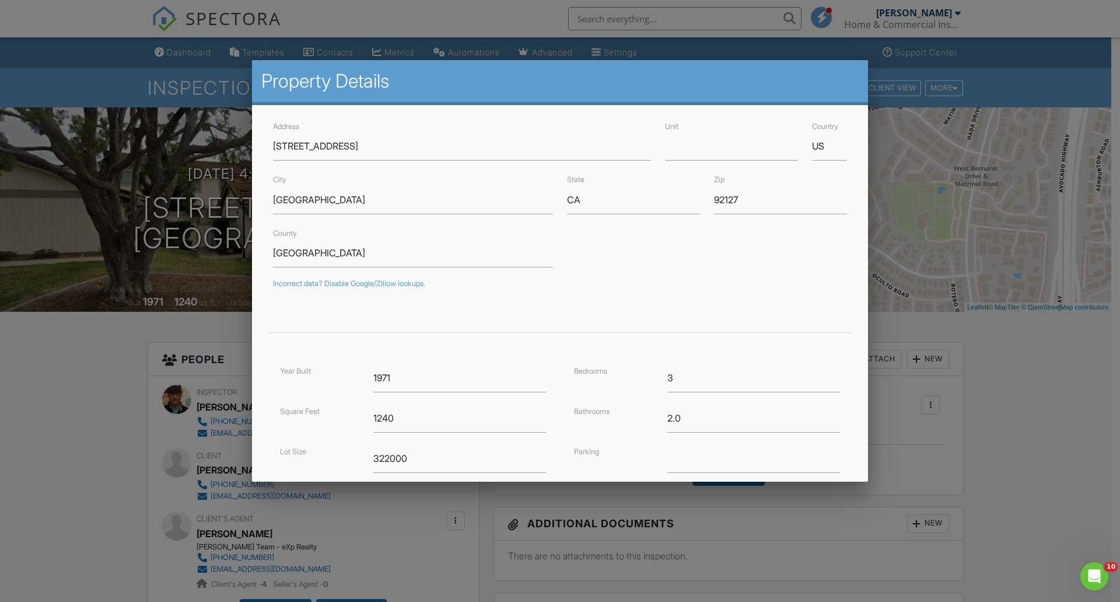
drag, startPoint x: 189, startPoint y: 205, endPoint x: 124, endPoint y: 355, distance: 163.6
click at [124, 355] on div at bounding box center [560, 318] width 1120 height 752
